Goal: Task Accomplishment & Management: Complete application form

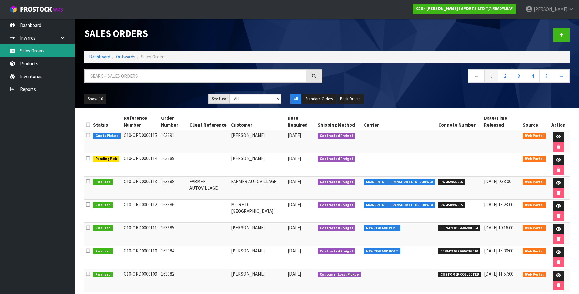
click at [29, 48] on link "Sales Orders" at bounding box center [37, 50] width 75 height 13
click at [563, 33] on icon at bounding box center [561, 35] width 4 height 5
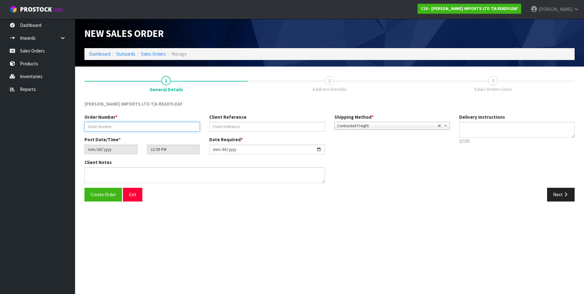
click at [136, 126] on input "text" at bounding box center [141, 127] width 115 height 10
type input "163394"
click at [492, 129] on textarea at bounding box center [516, 130] width 115 height 16
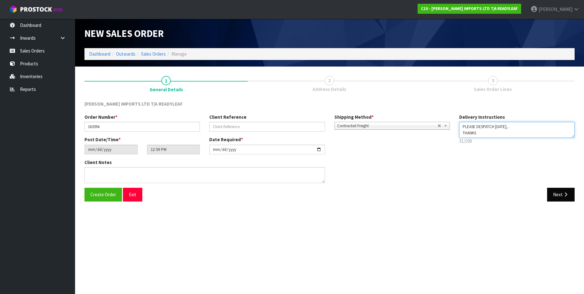
type textarea "PLEASE DESPATCH [DATE], . THANKS"
click at [564, 193] on icon "button" at bounding box center [565, 194] width 6 height 5
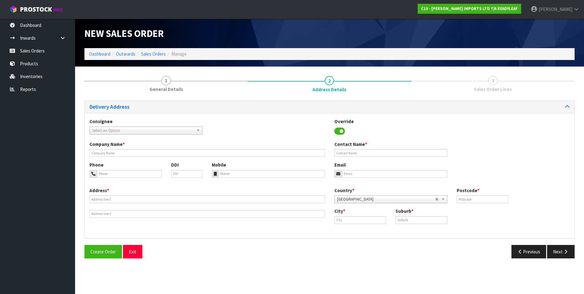
click at [113, 131] on span "Select an Option" at bounding box center [143, 131] width 102 height 8
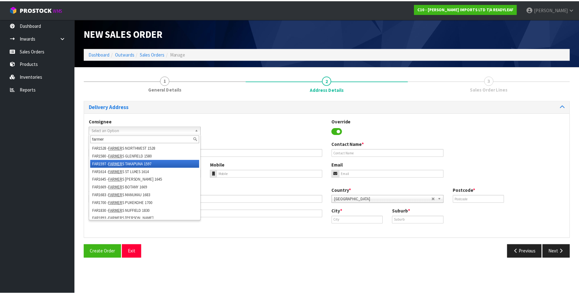
scroll to position [156, 0]
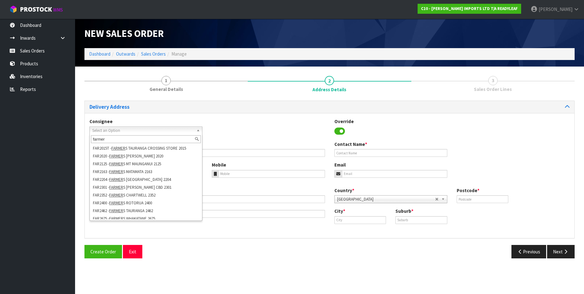
type input "farmer"
click at [193, 237] on div "Consignee 000001.BAY MECHANICS - BAY MECHANICS 000001A - BRAKE & TRANSMISSION N…" at bounding box center [329, 175] width 489 height 125
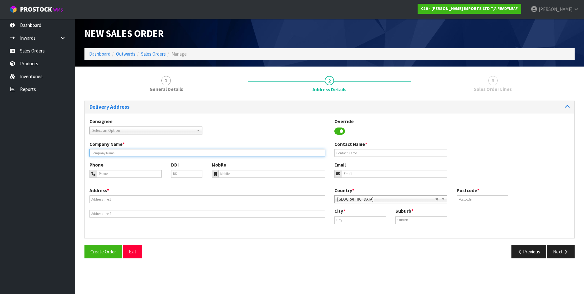
click at [105, 153] on input "text" at bounding box center [206, 153] width 235 height 8
type input "FARMER AUTOVILLAGE"
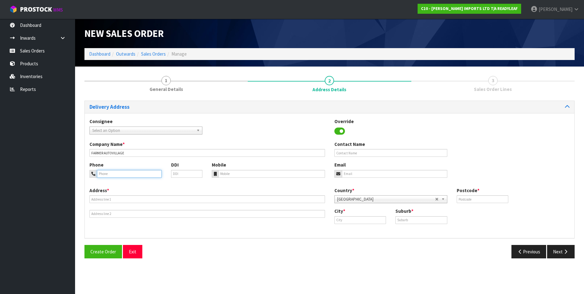
click at [107, 175] on input "tel" at bounding box center [129, 174] width 65 height 8
type input "0292514433"
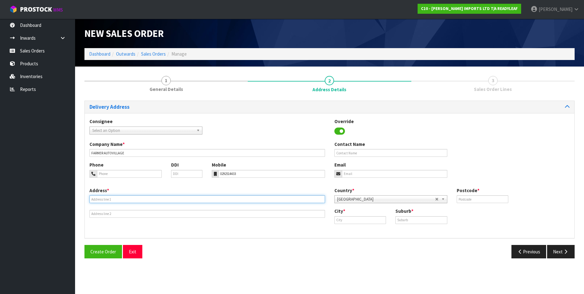
click at [103, 200] on input "text" at bounding box center [206, 199] width 235 height 8
click at [119, 201] on input "text" at bounding box center [206, 199] width 235 height 8
type input "[STREET_ADDRESS]"
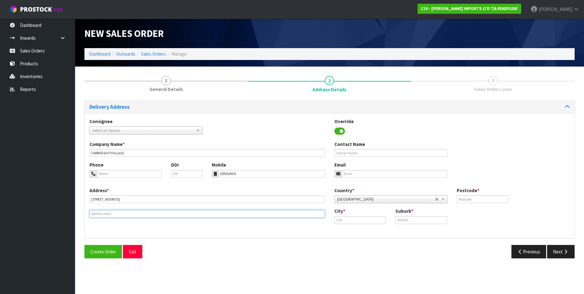
click at [121, 212] on input "text" at bounding box center [206, 214] width 235 height 8
click at [473, 201] on input "text" at bounding box center [482, 199] width 52 height 8
type input "3116"
click at [97, 212] on input "text" at bounding box center [206, 214] width 235 height 8
type input "MT MAUNGANUI"
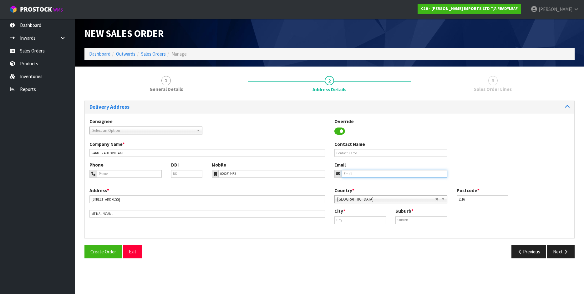
click at [353, 175] on input "email" at bounding box center [394, 174] width 105 height 8
type input "[PERSON_NAME][EMAIL_ADDRESS][DOMAIN_NAME]"
click at [357, 153] on input "text" at bounding box center [390, 153] width 113 height 8
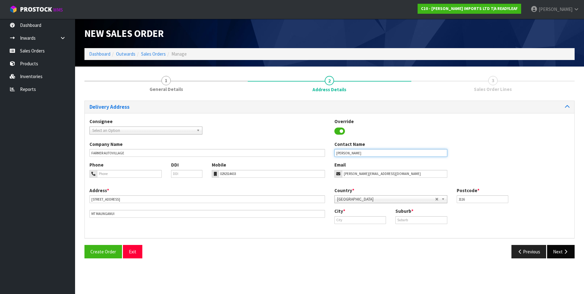
type input "[PERSON_NAME]"
click at [556, 250] on button "Next" at bounding box center [561, 251] width 28 height 13
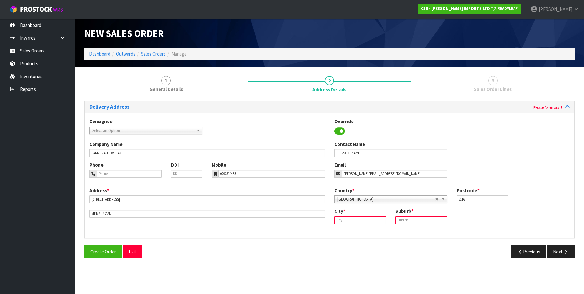
click at [358, 223] on input "text" at bounding box center [360, 220] width 52 height 8
type input "Mt Maunganui"
click at [559, 253] on button "Next" at bounding box center [561, 251] width 28 height 13
click at [405, 221] on input "text" at bounding box center [421, 220] width 52 height 8
type input "MT MAUNGANUI"
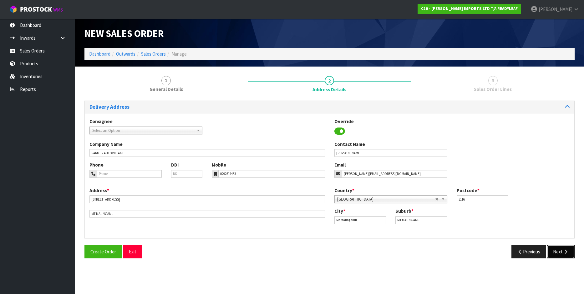
click at [558, 251] on button "Next" at bounding box center [561, 251] width 28 height 13
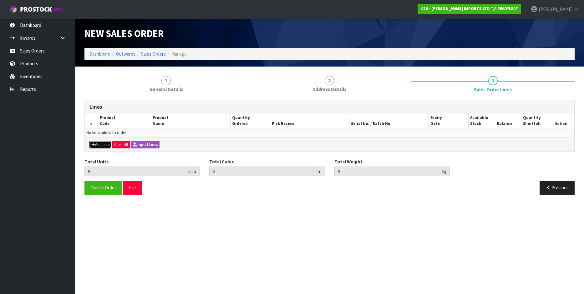
click at [100, 146] on button "Add Line" at bounding box center [100, 145] width 22 height 8
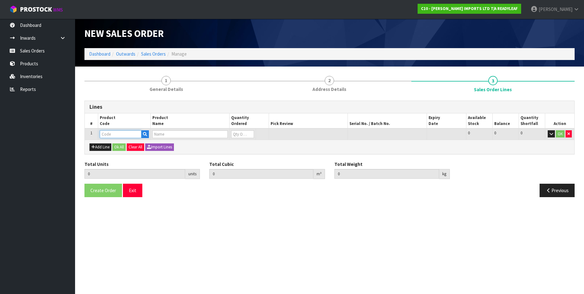
click at [117, 135] on input "text" at bounding box center [121, 134] width 42 height 8
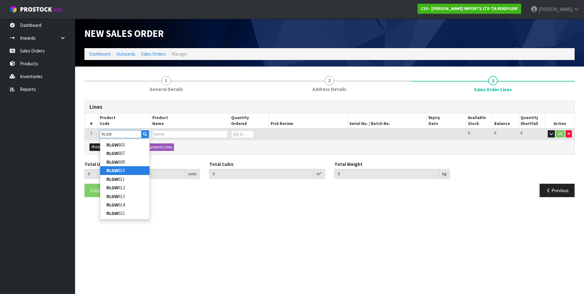
type input "RLGW"
click at [166, 133] on input "text" at bounding box center [189, 134] width 75 height 8
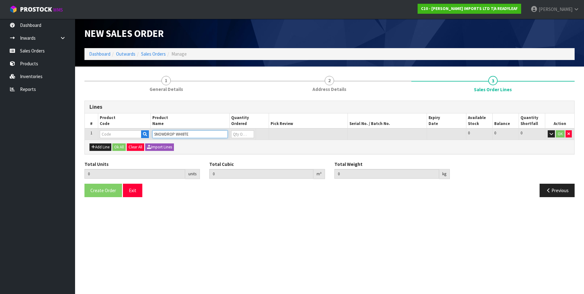
type input "SNOWDROP WHI8TE"
click at [108, 135] on input "text" at bounding box center [121, 134] width 42 height 8
click at [111, 133] on input "text" at bounding box center [121, 134] width 42 height 8
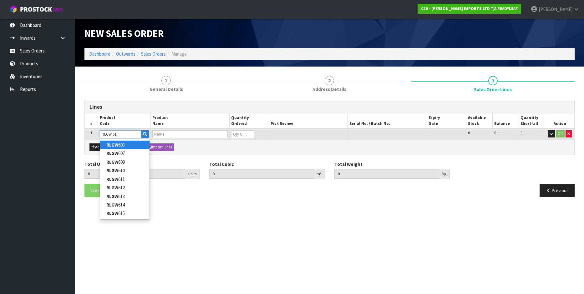
type input "RLGW 611"
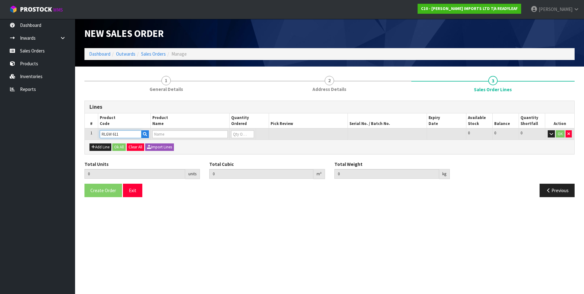
type input "0.000000"
type input "0.000"
type input "SHADY [PERSON_NAME] SNOWDROP WHITE"
type input "0"
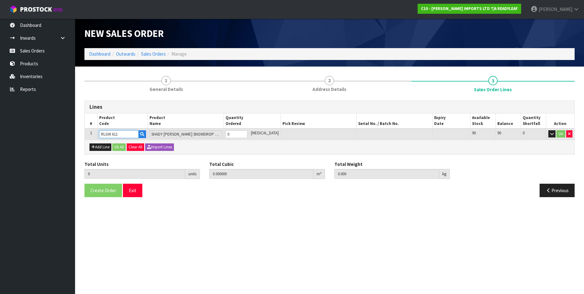
type input "RLGW 611"
click at [236, 133] on input "0" at bounding box center [236, 134] width 22 height 8
type input "0"
type input "1"
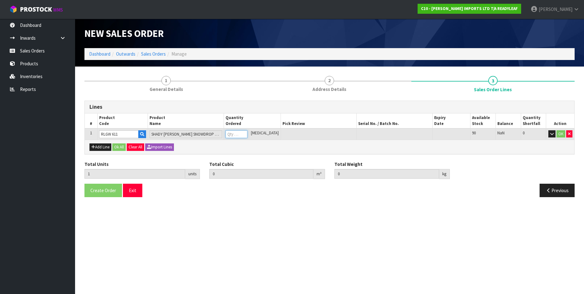
type input "0.044558"
type input "5"
type input "1"
type input "10"
type input "0.46305"
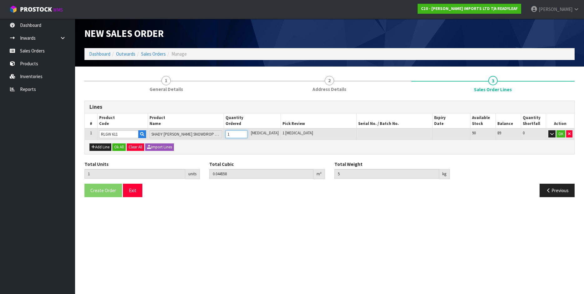
type input "52"
type input "10"
click at [562, 133] on button "OK" at bounding box center [560, 134] width 9 height 8
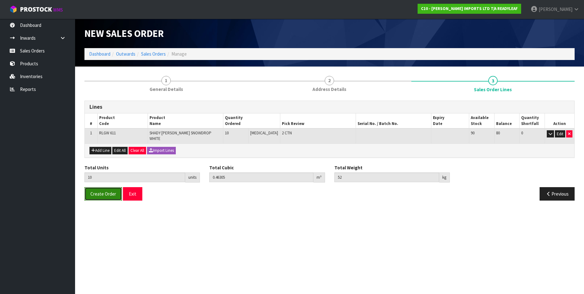
click at [101, 191] on span "Create Order" at bounding box center [103, 194] width 26 height 6
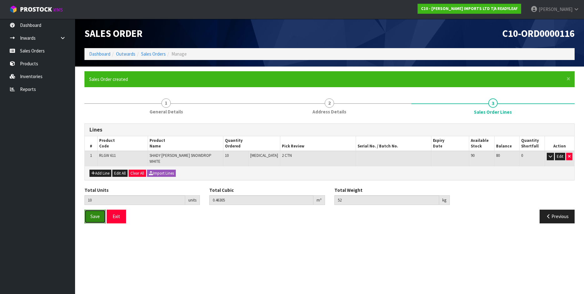
click at [98, 213] on span "Save" at bounding box center [94, 216] width 9 height 6
click at [119, 213] on button "Exit" at bounding box center [116, 216] width 19 height 13
